Goal: Task Accomplishment & Management: Use online tool/utility

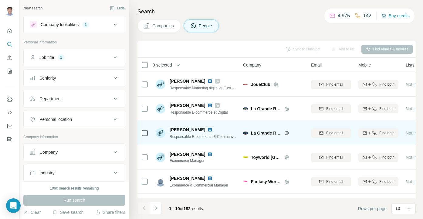
click at [265, 134] on span "La Grande Récré" at bounding box center [266, 133] width 30 height 6
click at [246, 134] on img at bounding box center [245, 132] width 5 height 5
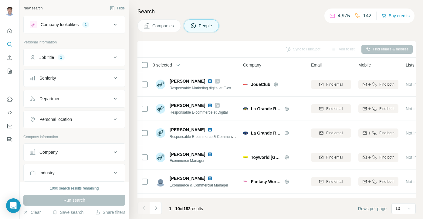
click at [75, 151] on div "Company" at bounding box center [71, 152] width 82 height 6
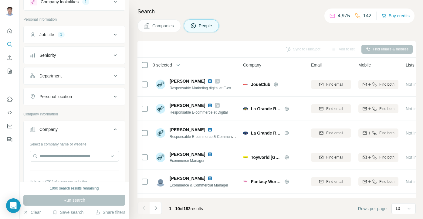
scroll to position [33, 0]
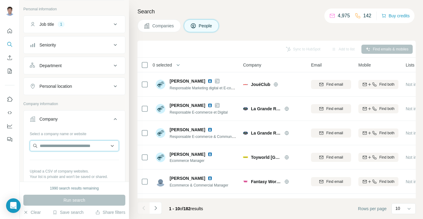
click at [63, 147] on input "text" at bounding box center [74, 145] width 89 height 11
type input "**********"
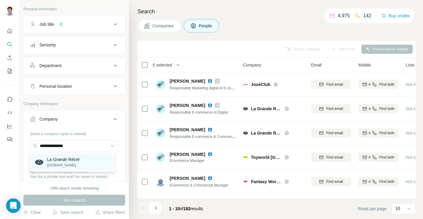
click at [84, 164] on div "La Grande Récré lagranderecre.fr" at bounding box center [72, 162] width 82 height 16
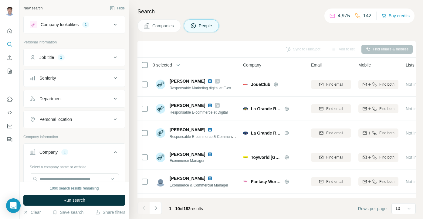
click at [112, 24] on icon at bounding box center [115, 24] width 7 height 7
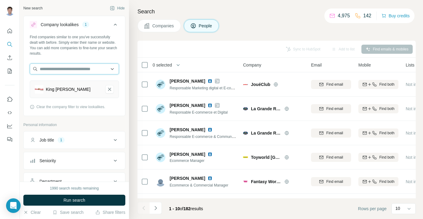
click at [63, 66] on input "text" at bounding box center [74, 68] width 89 height 11
drag, startPoint x: 276, startPoint y: 29, endPoint x: 264, endPoint y: 32, distance: 12.0
click at [276, 29] on div "Companies People" at bounding box center [276, 25] width 278 height 13
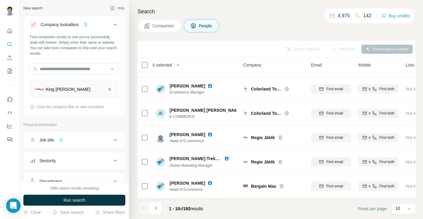
scroll to position [119, 0]
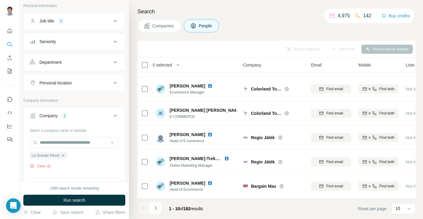
click at [69, 80] on div "Personal location" at bounding box center [55, 83] width 32 height 6
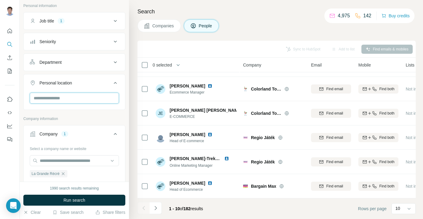
click at [61, 100] on input "text" at bounding box center [74, 98] width 89 height 11
type input "***"
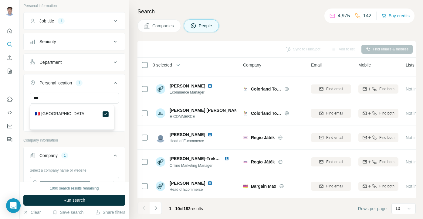
click at [39, 115] on label "🇫🇷 France" at bounding box center [60, 113] width 51 height 7
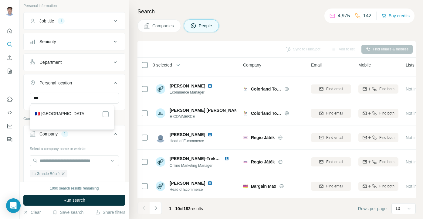
click at [46, 111] on label "🇫🇷 France" at bounding box center [60, 113] width 51 height 7
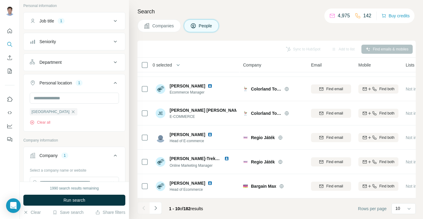
click at [22, 118] on div "New search Hide Company lookalikes 1 Find companies similar to one you've succe…" at bounding box center [74, 90] width 109 height 181
click at [72, 200] on span "Run search" at bounding box center [74, 200] width 22 height 6
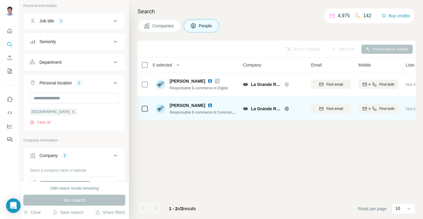
click at [146, 112] on icon at bounding box center [144, 108] width 7 height 7
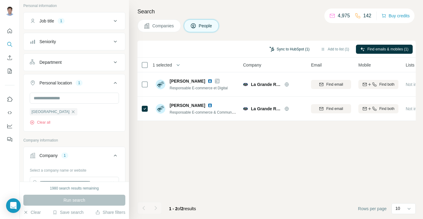
click at [286, 51] on button "Sync to HubSpot (1)" at bounding box center [289, 49] width 49 height 9
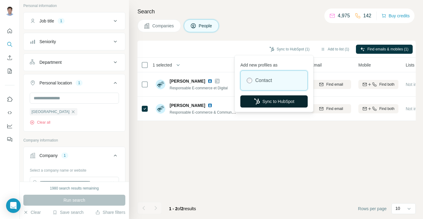
click at [276, 98] on button "Sync to HubSpot" at bounding box center [273, 101] width 67 height 12
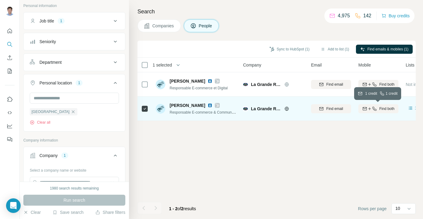
click at [383, 110] on span "Find both" at bounding box center [386, 108] width 15 height 5
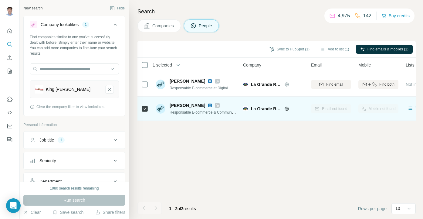
click at [161, 28] on span "Companies" at bounding box center [163, 26] width 22 height 6
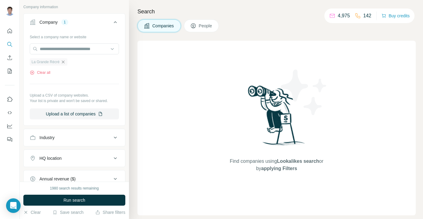
click at [63, 63] on icon "button" at bounding box center [63, 61] width 5 height 5
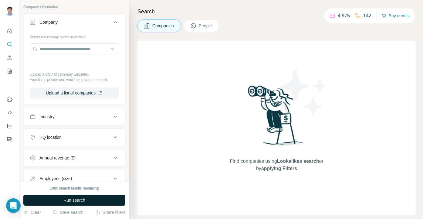
click at [66, 195] on button "Run search" at bounding box center [74, 200] width 102 height 11
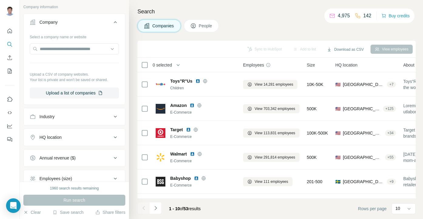
click at [66, 116] on div "Industry" at bounding box center [71, 116] width 82 height 6
click at [78, 139] on div "HQ location" at bounding box center [71, 137] width 82 height 6
click at [58, 154] on input "text" at bounding box center [74, 152] width 89 height 11
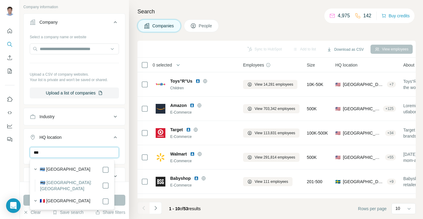
type input "***"
click at [63, 198] on div "🇫🇷 France" at bounding box center [74, 201] width 69 height 7
click at [124, 197] on button "Run search" at bounding box center [74, 200] width 102 height 11
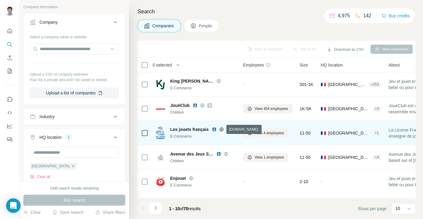
click at [222, 129] on icon at bounding box center [221, 129] width 4 height 0
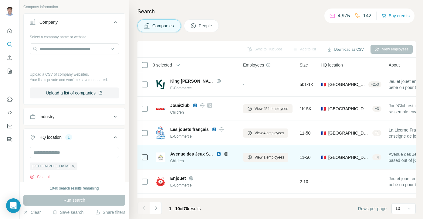
click at [228, 151] on icon at bounding box center [226, 153] width 5 height 5
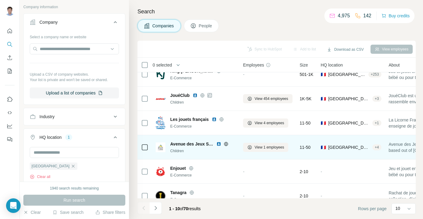
scroll to position [16, 0]
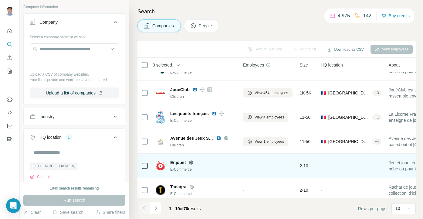
click at [192, 161] on icon at bounding box center [192, 162] width 2 height 4
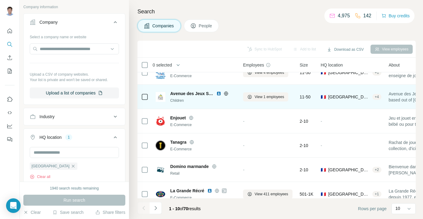
scroll to position [64, 0]
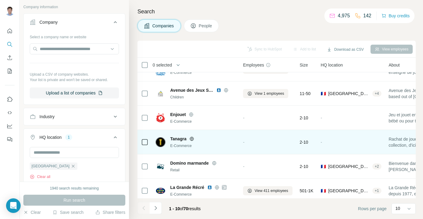
click at [193, 137] on icon at bounding box center [191, 138] width 5 height 5
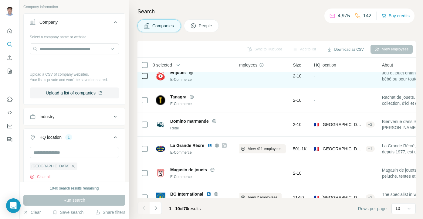
scroll to position [120, 7]
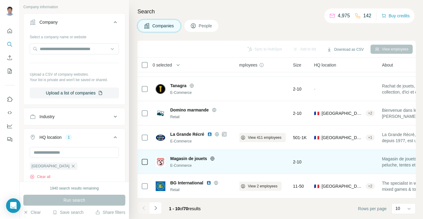
click at [212, 156] on icon at bounding box center [212, 158] width 5 height 5
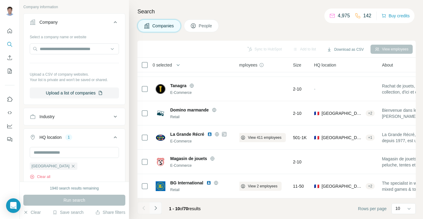
click at [160, 207] on button "Navigate to next page" at bounding box center [156, 208] width 12 height 12
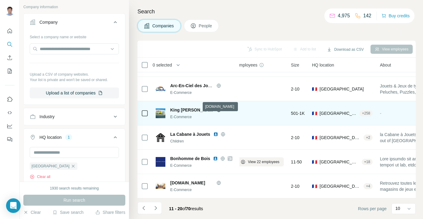
click at [216, 107] on icon at bounding box center [218, 109] width 5 height 5
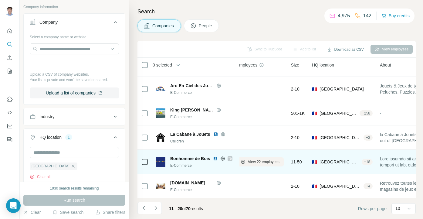
click at [223, 156] on icon at bounding box center [222, 158] width 5 height 5
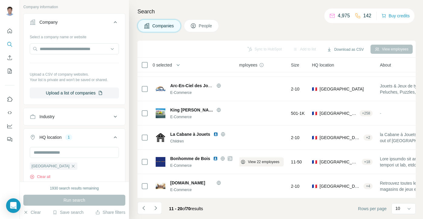
scroll to position [0, 0]
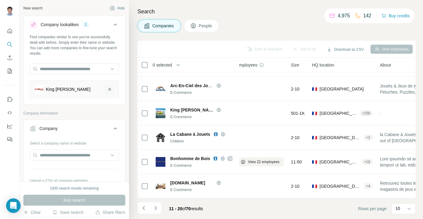
click at [107, 91] on icon "King Jouet-remove-button" at bounding box center [109, 89] width 5 height 6
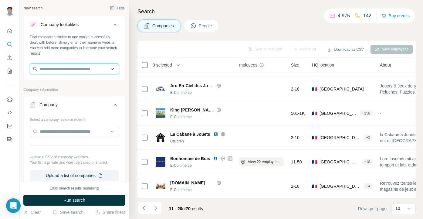
click at [36, 64] on input "text" at bounding box center [74, 68] width 89 height 11
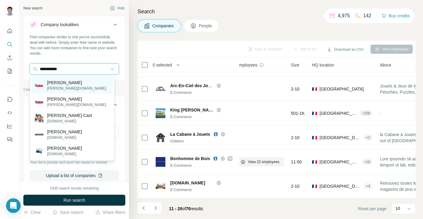
type input "**********"
click at [81, 81] on div "Carter-Cash carter-cash.es" at bounding box center [72, 85] width 82 height 16
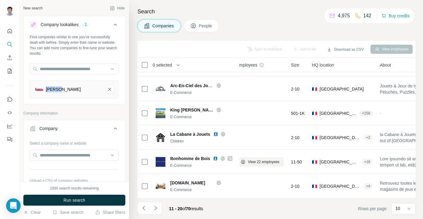
click at [81, 81] on div "Carter-Cash" at bounding box center [74, 89] width 89 height 18
click at [107, 88] on icon "Carter-Cash-remove-button" at bounding box center [109, 89] width 5 height 6
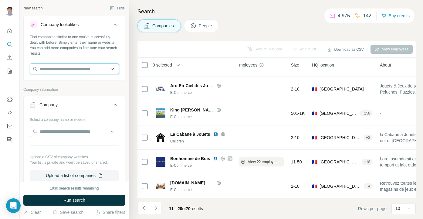
click at [77, 72] on input "text" at bounding box center [74, 68] width 89 height 11
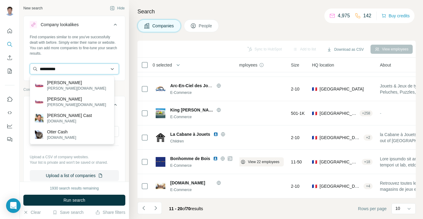
click at [42, 68] on input "**********" at bounding box center [74, 68] width 89 height 11
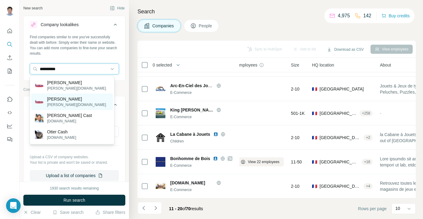
type input "**********"
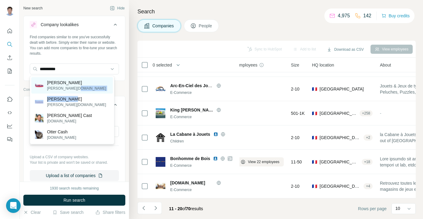
drag, startPoint x: 74, startPoint y: 101, endPoint x: 91, endPoint y: 86, distance: 22.4
click at [91, 86] on div "Carter-Cash carter-cash.com Carter-Cash carter-cash.es Carter Cast cartercast.c…" at bounding box center [72, 110] width 85 height 69
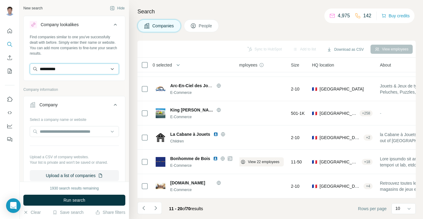
click at [41, 68] on input "**********" at bounding box center [74, 68] width 89 height 11
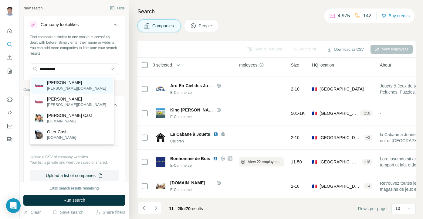
click at [54, 83] on p "Carter-Cash" at bounding box center [76, 83] width 59 height 6
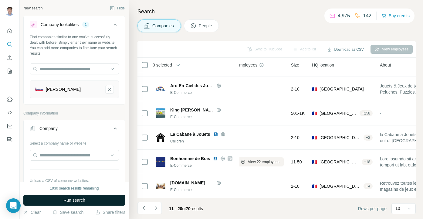
click at [54, 201] on button "Run search" at bounding box center [74, 200] width 102 height 11
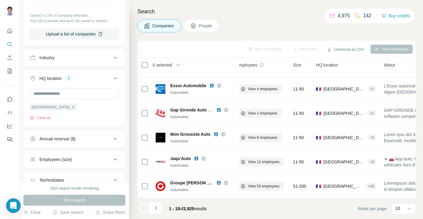
scroll to position [210, 0]
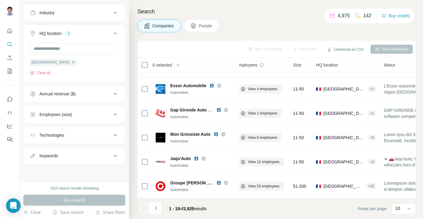
click at [83, 110] on button "Employees (size)" at bounding box center [74, 114] width 101 height 15
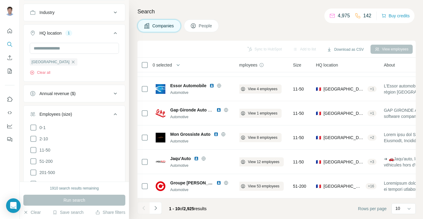
click at [96, 113] on div "Employees (size)" at bounding box center [71, 114] width 82 height 6
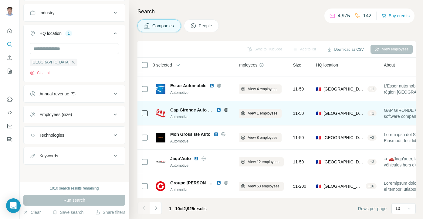
click at [227, 107] on icon at bounding box center [226, 109] width 5 height 5
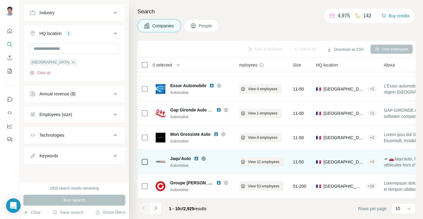
click at [202, 156] on icon at bounding box center [203, 158] width 5 height 5
click at [148, 157] on td at bounding box center [144, 162] width 15 height 24
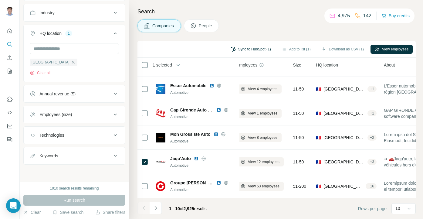
click at [262, 49] on button "Sync to HubSpot (1)" at bounding box center [251, 49] width 49 height 9
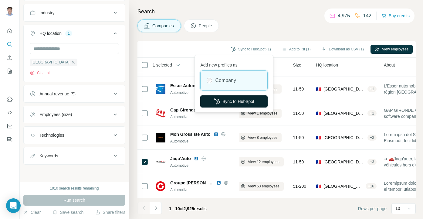
click at [253, 99] on button "Sync to HubSpot" at bounding box center [233, 101] width 67 height 12
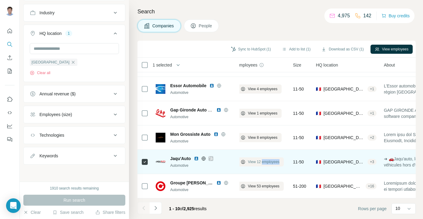
click at [262, 159] on span "View 12 employees" at bounding box center [264, 161] width 32 height 5
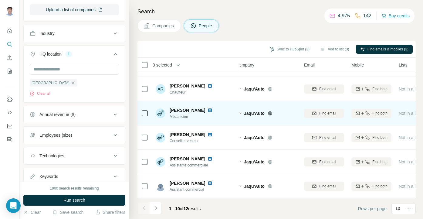
scroll to position [0, 7]
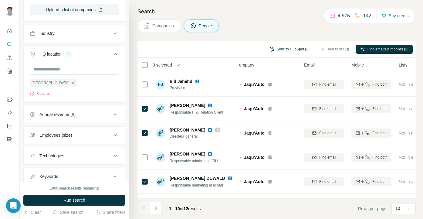
click at [291, 49] on button "Sync to HubSpot (3)" at bounding box center [289, 49] width 49 height 9
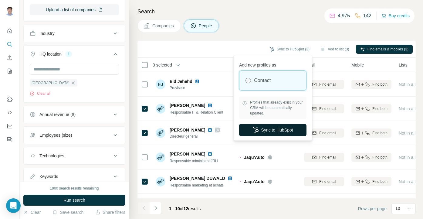
click at [264, 132] on button "Sync to HubSpot" at bounding box center [272, 130] width 67 height 12
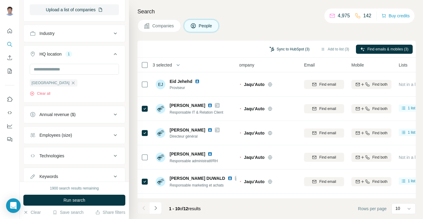
click at [287, 47] on button "Sync to HubSpot (3)" at bounding box center [289, 49] width 49 height 9
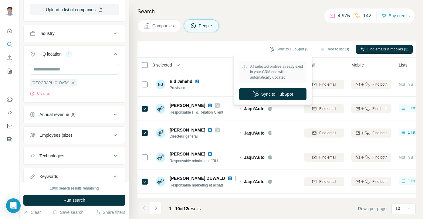
click at [256, 86] on div "All selected profiles already exist in your CRM and will be automatically updat…" at bounding box center [273, 79] width 76 height 47
click at [276, 96] on button "Sync to HubSpot" at bounding box center [272, 94] width 67 height 12
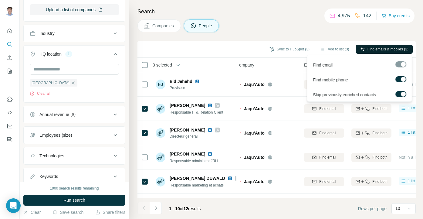
click at [390, 47] on span "Find emails & mobiles (3)" at bounding box center [387, 48] width 41 height 5
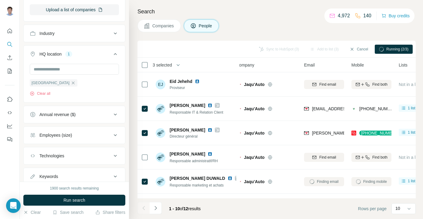
click at [153, 26] on span "Companies" at bounding box center [163, 26] width 22 height 6
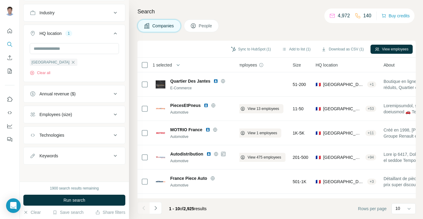
scroll to position [222, 0]
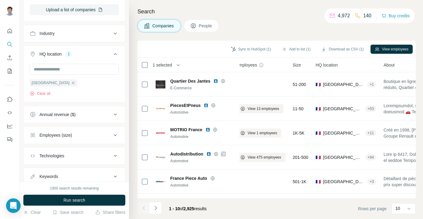
click at [260, 35] on div "Search Companies People Sync to HubSpot (1) Add to list (1) Download as CSV (1)…" at bounding box center [276, 109] width 294 height 219
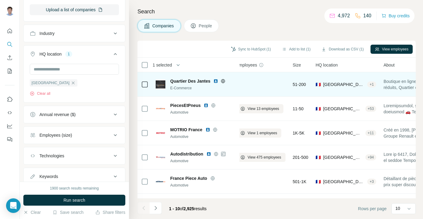
click at [223, 80] on icon at bounding box center [223, 81] width 2 height 4
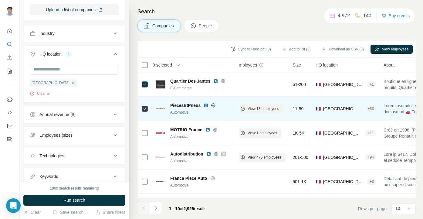
click at [214, 105] on icon at bounding box center [214, 105] width 4 height 0
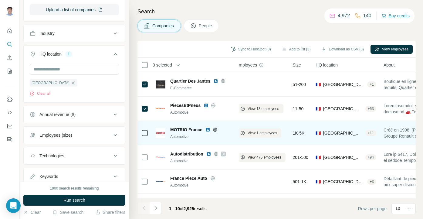
click at [215, 128] on icon at bounding box center [215, 129] width 2 height 4
click at [256, 133] on span "View 1 employees" at bounding box center [262, 132] width 29 height 5
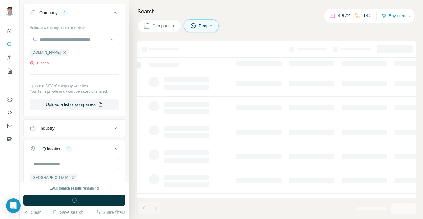
scroll to position [317, 0]
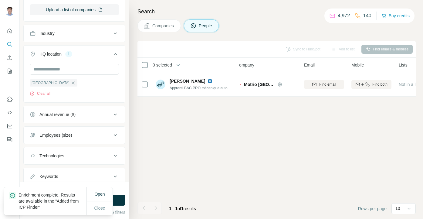
click at [207, 125] on div "Sync to HubSpot Add to list Find emails & mobiles 0 selected People Company Ema…" at bounding box center [276, 130] width 278 height 178
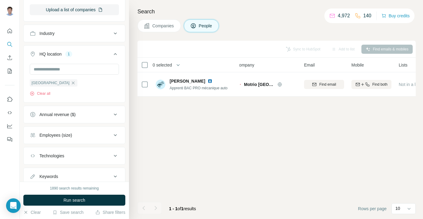
click at [158, 31] on button "Companies" at bounding box center [158, 25] width 43 height 13
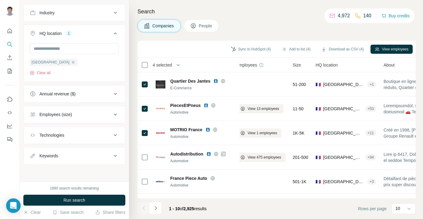
scroll to position [222, 0]
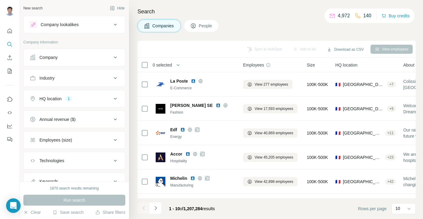
click at [57, 62] on button "Company" at bounding box center [74, 57] width 101 height 15
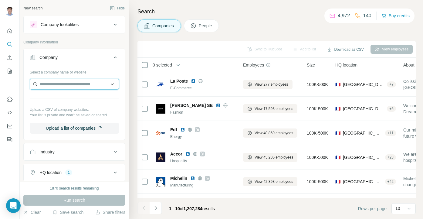
click at [52, 84] on input "text" at bounding box center [74, 84] width 89 height 11
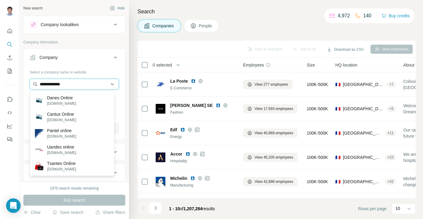
click at [60, 86] on input "**********" at bounding box center [74, 84] width 89 height 11
type input "*"
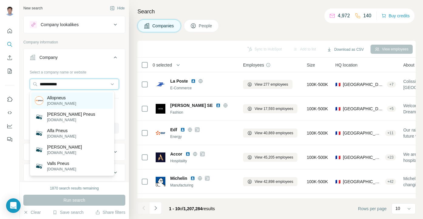
type input "**********"
click at [70, 102] on p "[DOMAIN_NAME]" at bounding box center [61, 103] width 29 height 5
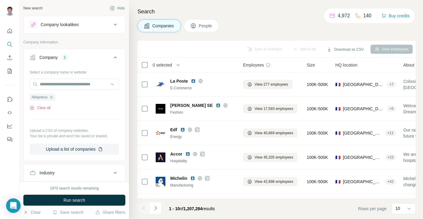
click at [79, 201] on span "Run search" at bounding box center [74, 200] width 22 height 6
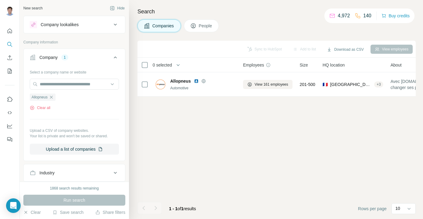
click at [63, 24] on div "Company lookalikes" at bounding box center [60, 25] width 38 height 6
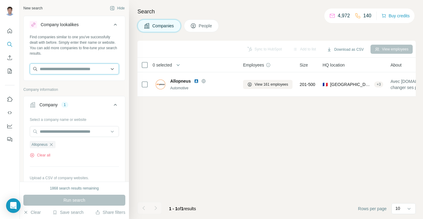
click at [59, 68] on input "text" at bounding box center [74, 68] width 89 height 11
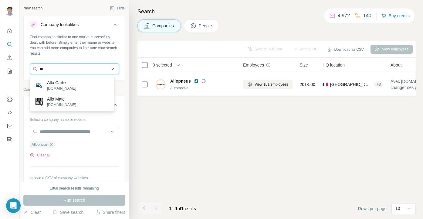
type input "*"
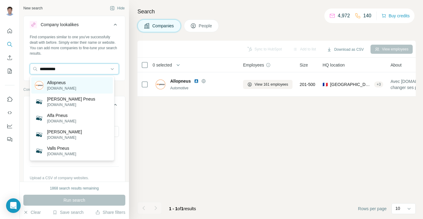
type input "**********"
click at [48, 88] on p "[DOMAIN_NAME]" at bounding box center [61, 88] width 29 height 5
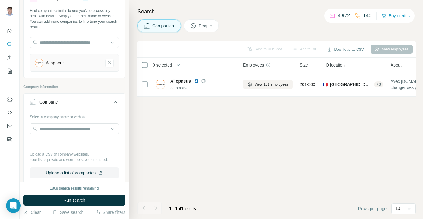
scroll to position [34, 0]
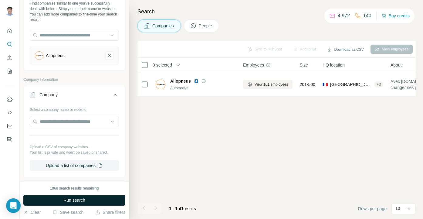
click at [64, 200] on span "Run search" at bounding box center [74, 200] width 22 height 6
